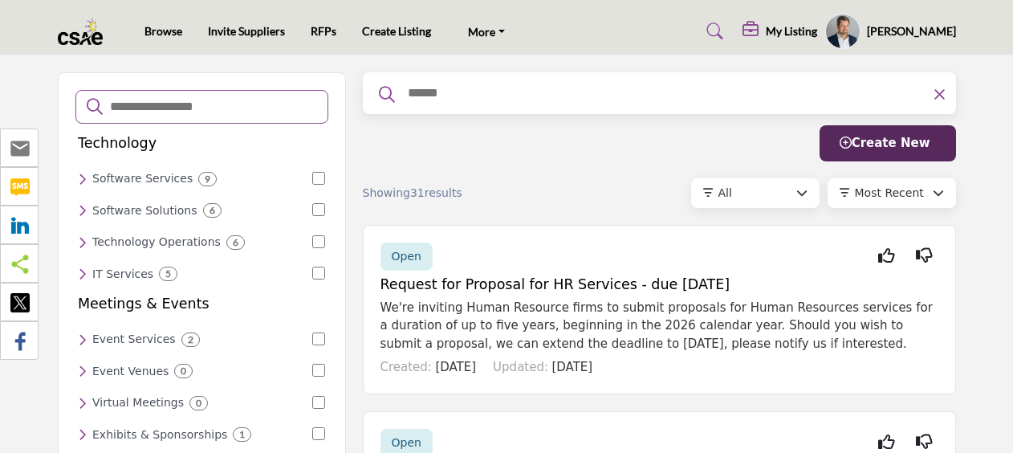
click at [136, 338] on h6 "Event Services" at bounding box center [133, 339] width 83 height 14
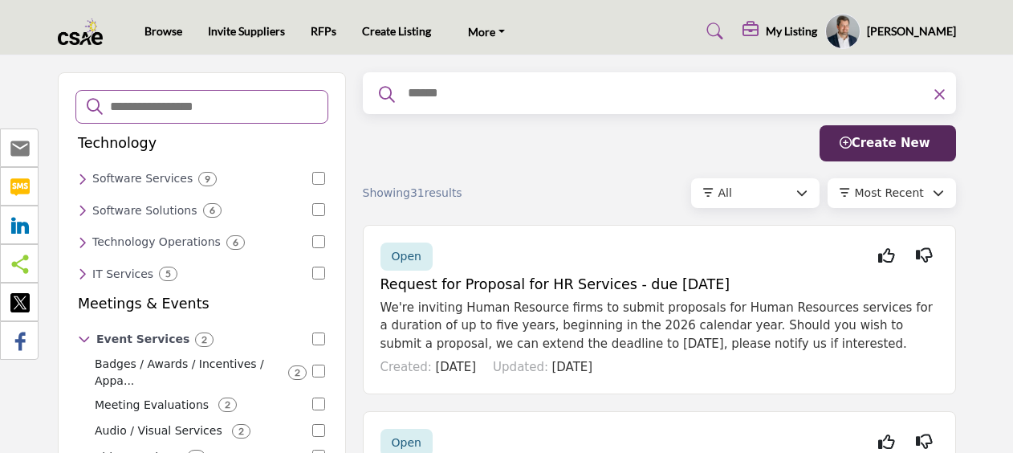
click at [126, 345] on div "Event Services 2 Badges / Awards / Incentives / Appa... 2 Meeting Evaluations 2…" at bounding box center [201, 422] width 247 height 187
click at [86, 332] on icon at bounding box center [84, 339] width 13 height 14
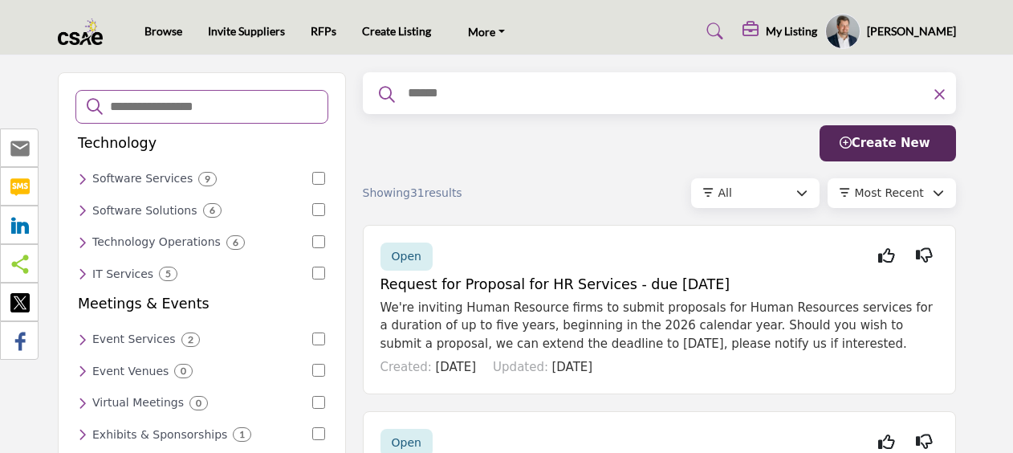
click at [86, 332] on icon at bounding box center [82, 339] width 9 height 14
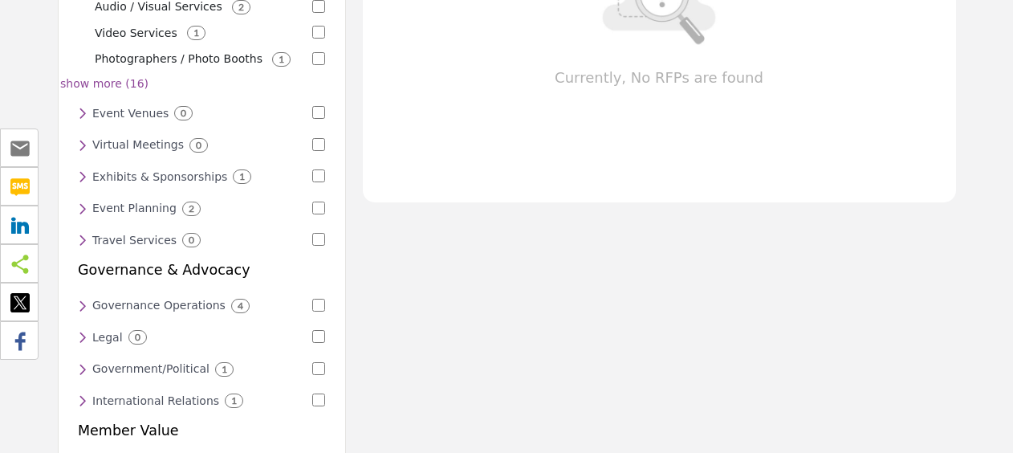
scroll to position [420, 0]
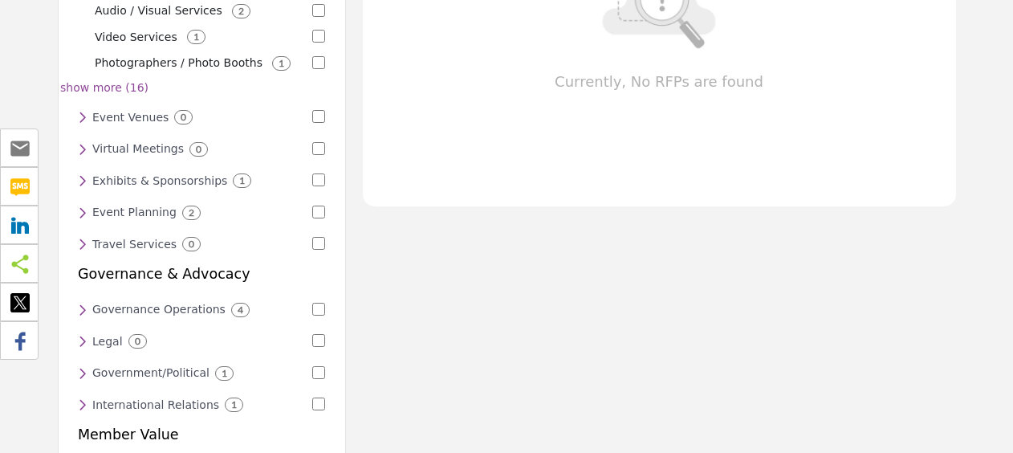
click at [80, 206] on icon at bounding box center [82, 213] width 9 height 14
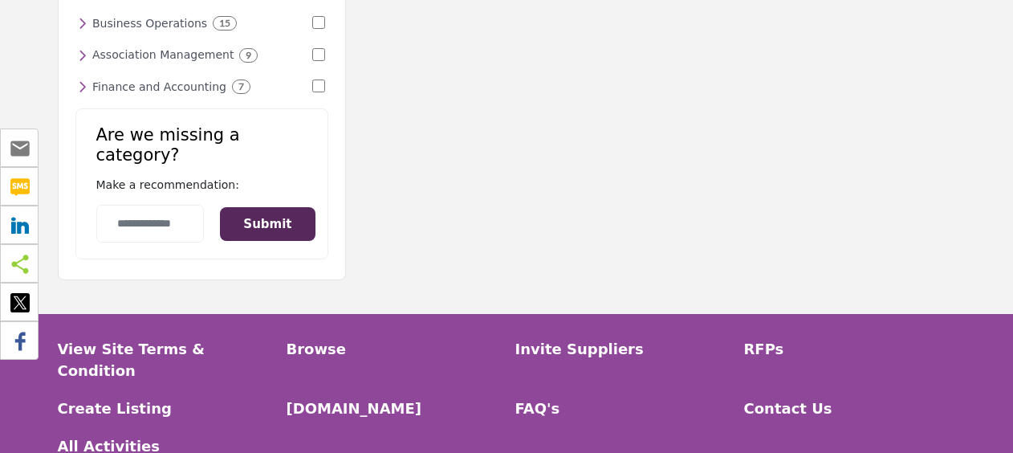
scroll to position [1329, 0]
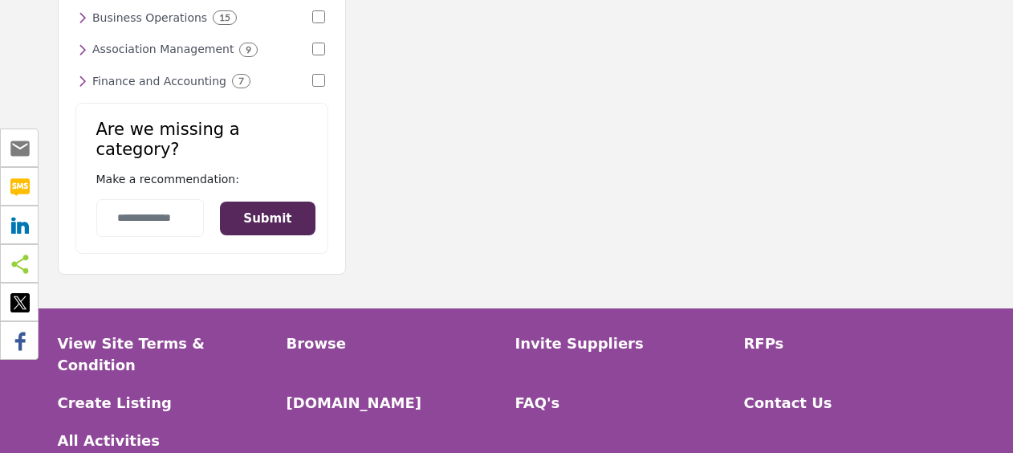
click at [283, 201] on button "Submit" at bounding box center [267, 218] width 95 height 35
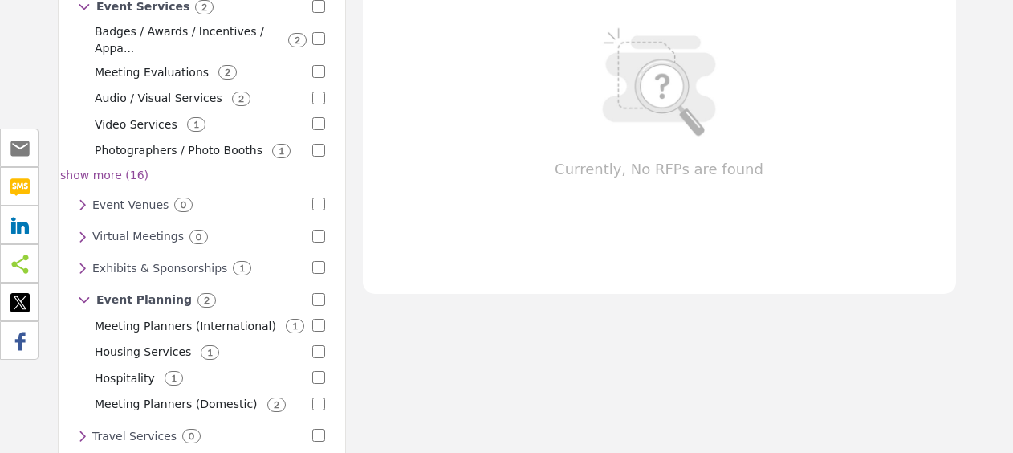
scroll to position [348, 0]
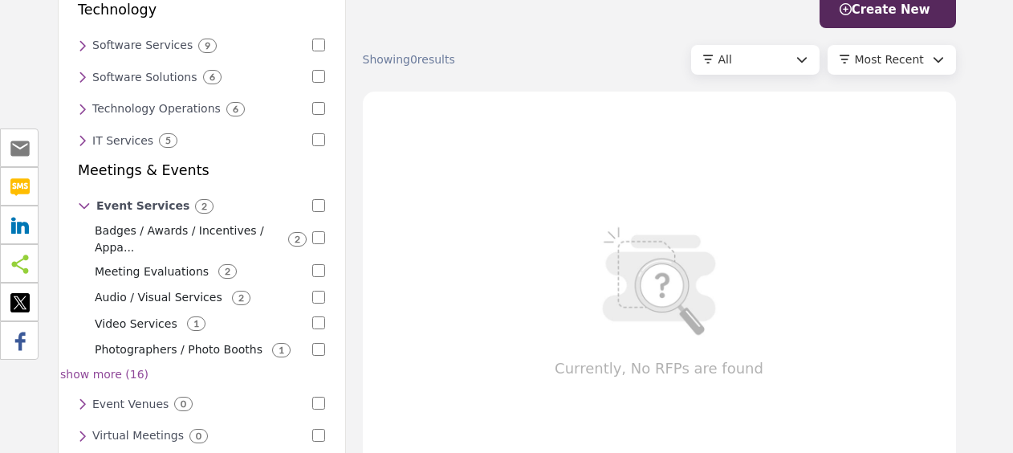
scroll to position [156, 0]
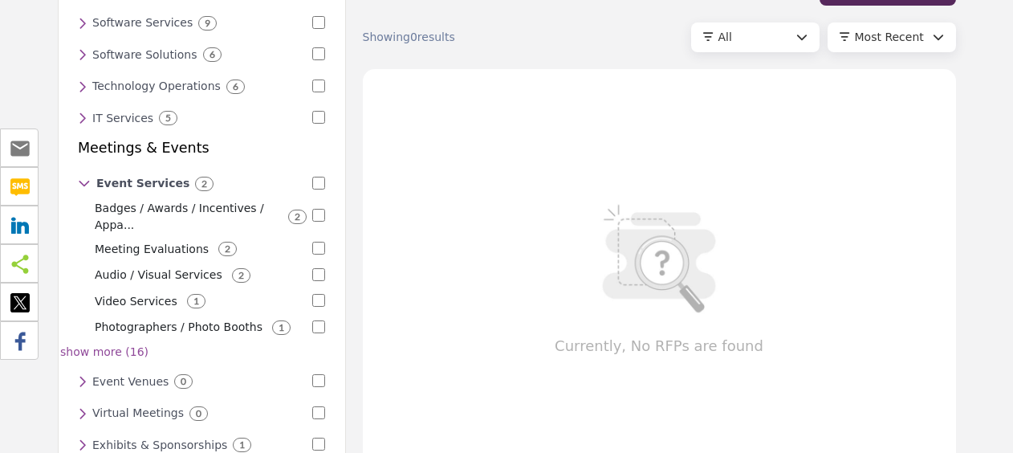
click at [133, 177] on h6 "Event Services" at bounding box center [142, 184] width 93 height 14
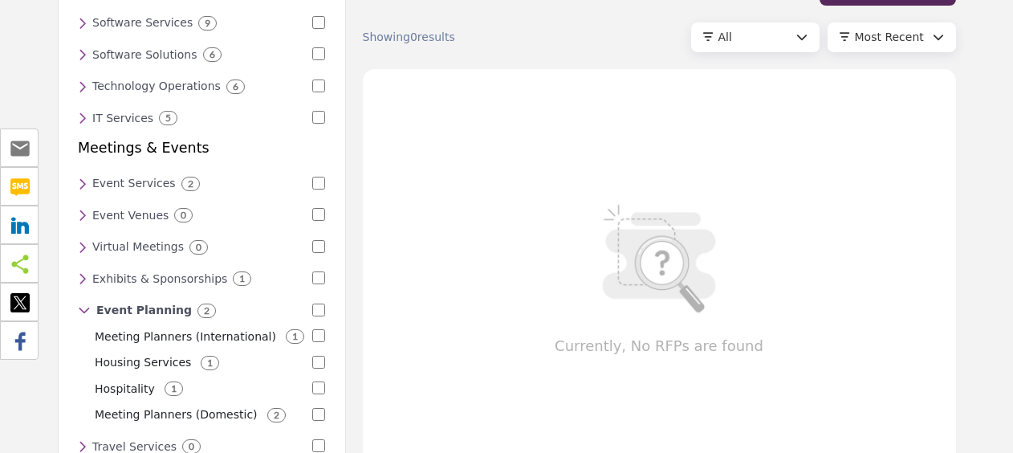
click at [133, 177] on h6 "Event Services" at bounding box center [133, 184] width 83 height 14
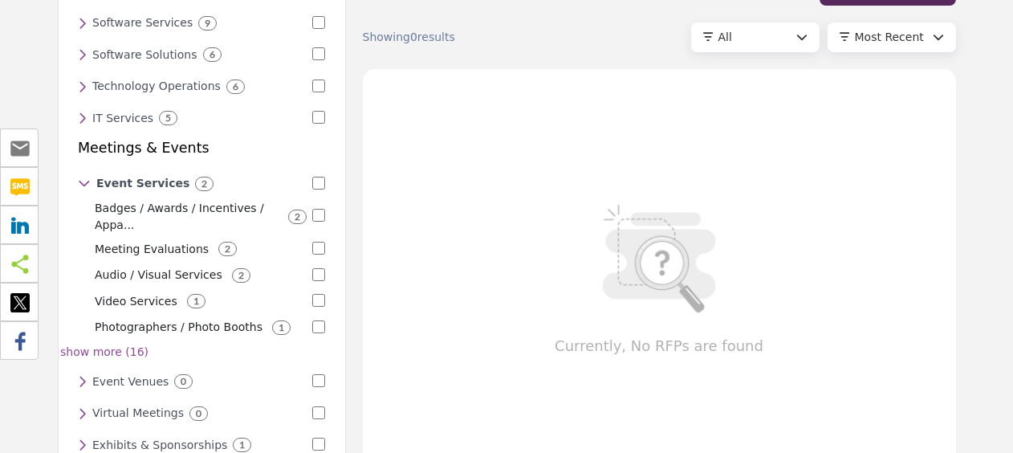
scroll to position [0, 0]
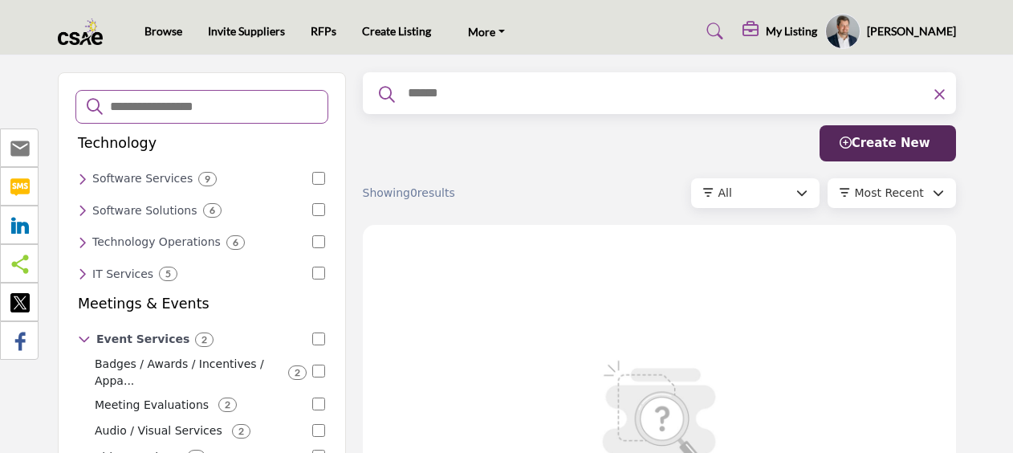
click at [753, 196] on div "All" at bounding box center [757, 193] width 78 height 17
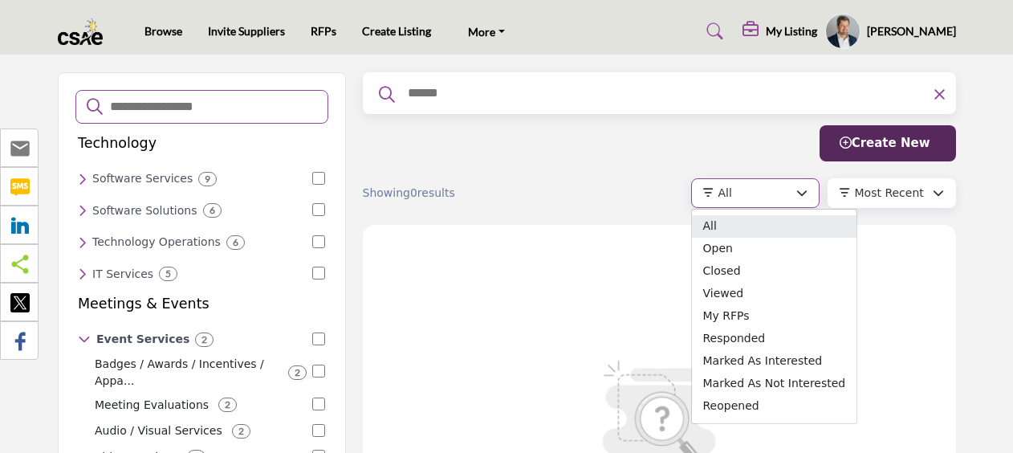
click at [731, 220] on span "All" at bounding box center [774, 226] width 165 height 22
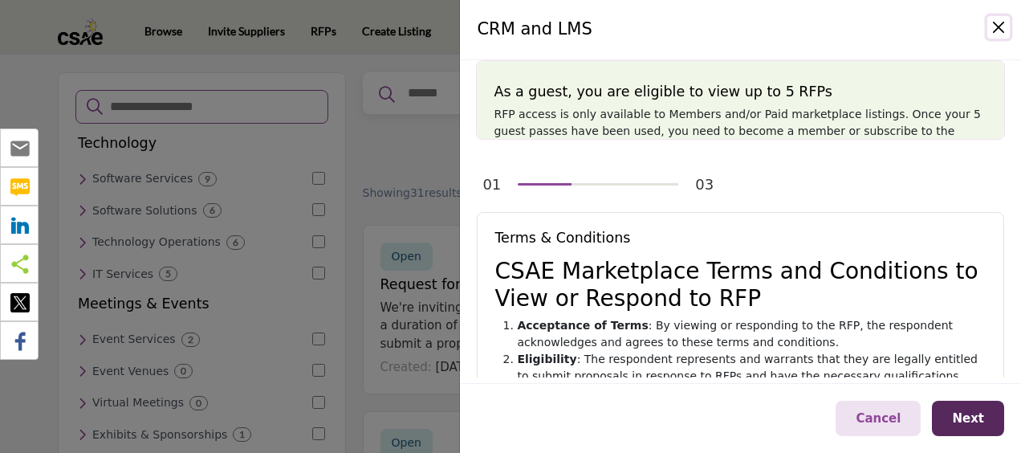
click at [1000, 27] on button "Close" at bounding box center [998, 27] width 22 height 22
